Goal: Task Accomplishment & Management: Use online tool/utility

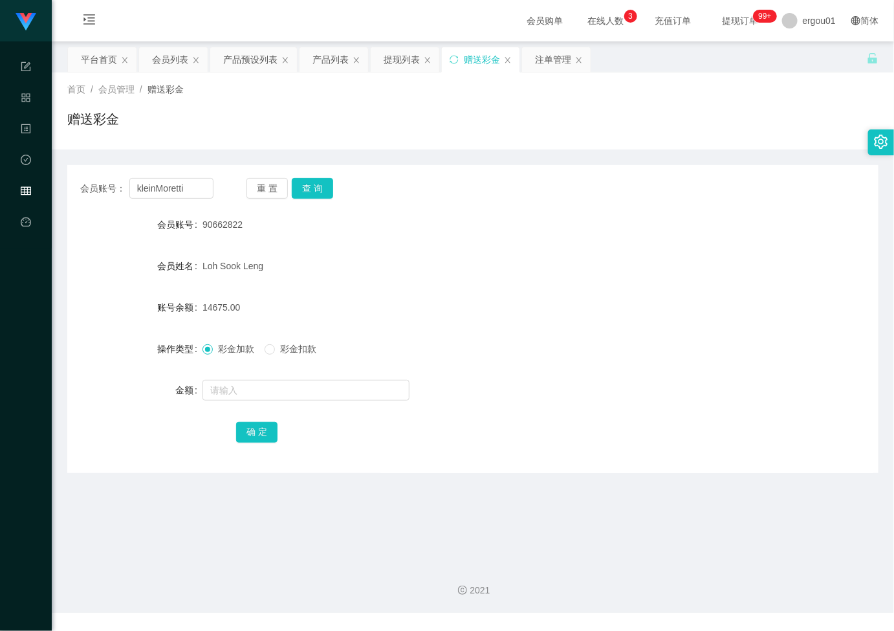
click at [309, 184] on button "查 询" at bounding box center [312, 188] width 41 height 21
click at [296, 374] on form "会员账号 kleinMoretti 会员姓名 [PERSON_NAME] 账号余额 0.00 操作类型 彩金加款 彩金扣款 金额 确 定" at bounding box center [472, 328] width 811 height 233
click at [291, 398] on input "text" at bounding box center [305, 390] width 207 height 21
type input "3000"
click at [257, 428] on button "确 定" at bounding box center [256, 432] width 41 height 21
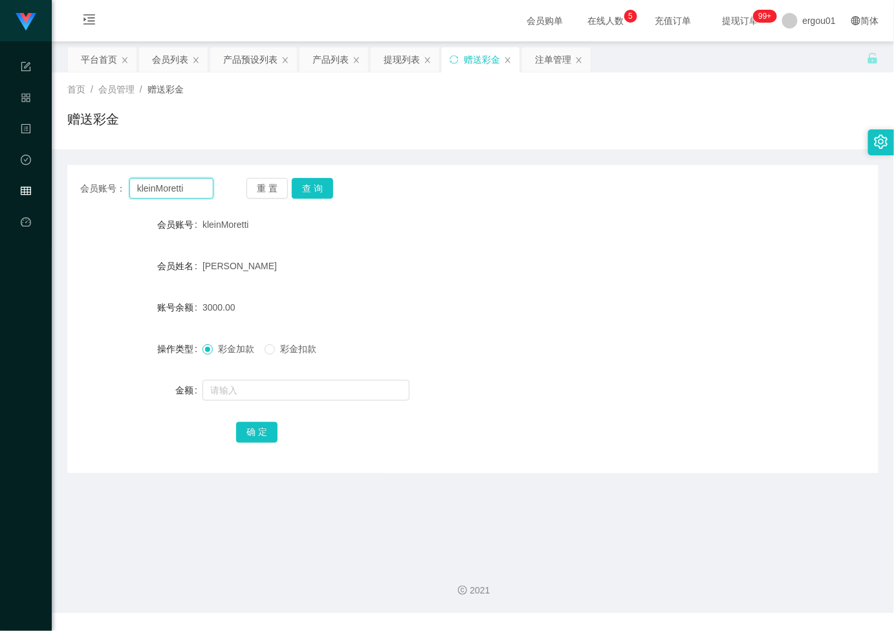
click at [198, 181] on input "kleinMoretti" at bounding box center [171, 188] width 84 height 21
paste input "93461218"
type input "93461218"
click at [311, 188] on button "查 询" at bounding box center [312, 188] width 41 height 21
click at [272, 386] on input "text" at bounding box center [305, 390] width 207 height 21
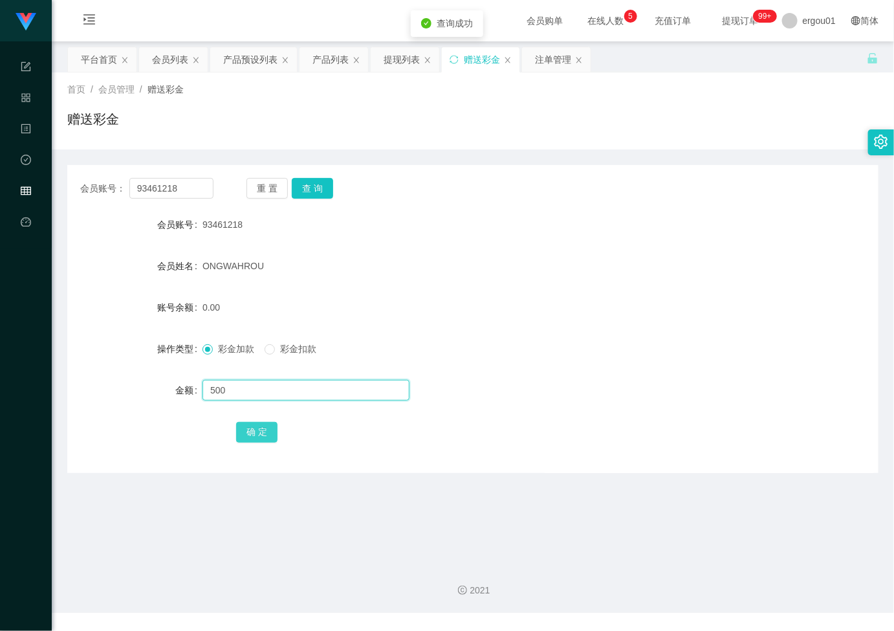
type input "500"
click at [261, 422] on button "确 定" at bounding box center [256, 432] width 41 height 21
